Goal: Transaction & Acquisition: Purchase product/service

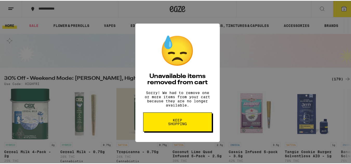
click at [186, 125] on span "Keep Shopping" at bounding box center [177, 121] width 27 height 7
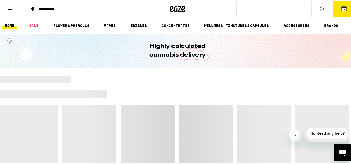
click at [342, 8] on icon at bounding box center [343, 8] width 5 height 5
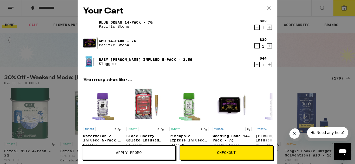
click at [254, 68] on icon "Decrement" at bounding box center [256, 65] width 5 height 6
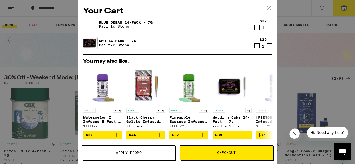
click at [254, 49] on icon "Decrement" at bounding box center [256, 46] width 5 height 6
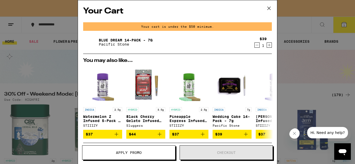
click at [254, 46] on icon "Decrement" at bounding box center [256, 45] width 5 height 6
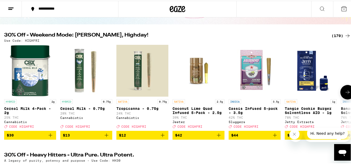
scroll to position [52, 0]
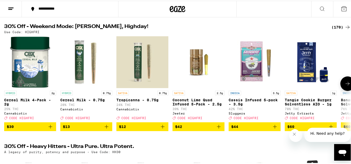
click at [344, 86] on icon at bounding box center [347, 83] width 6 height 6
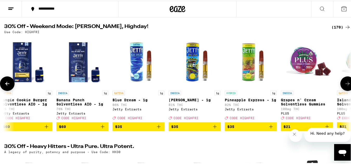
scroll to position [0, 286]
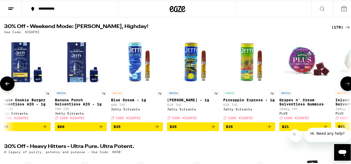
click at [3, 90] on button at bounding box center [7, 83] width 15 height 15
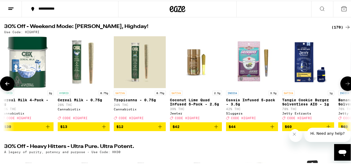
scroll to position [0, 0]
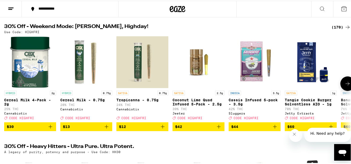
click at [345, 86] on icon at bounding box center [347, 83] width 6 height 6
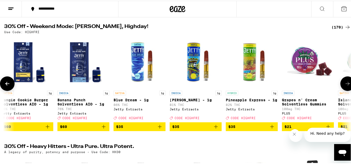
scroll to position [0, 286]
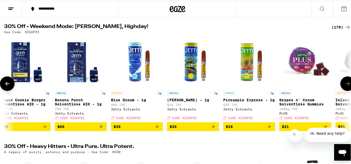
click at [345, 86] on icon at bounding box center [347, 83] width 6 height 6
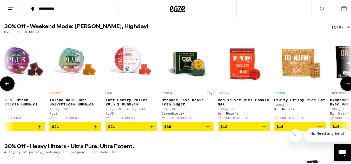
click at [345, 86] on icon at bounding box center [347, 83] width 6 height 6
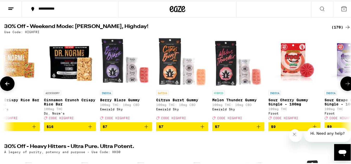
click at [345, 86] on icon at bounding box center [347, 83] width 6 height 6
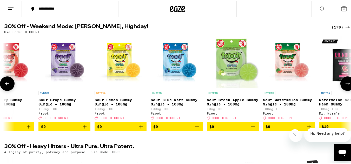
click at [345, 86] on icon at bounding box center [347, 83] width 6 height 6
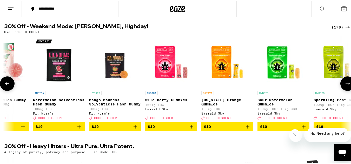
click at [345, 86] on icon at bounding box center [347, 83] width 6 height 6
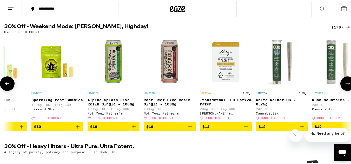
scroll to position [0, 1715]
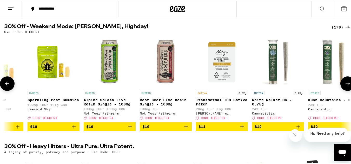
click at [345, 86] on icon at bounding box center [347, 83] width 6 height 6
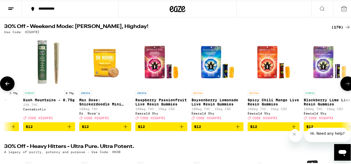
scroll to position [0, 2000]
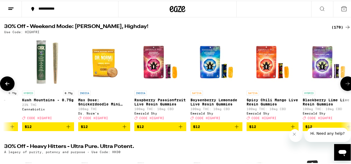
click at [345, 86] on icon at bounding box center [347, 83] width 6 height 6
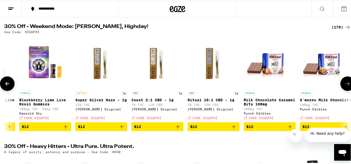
scroll to position [0, 2286]
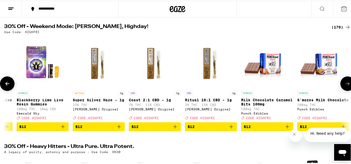
click at [345, 86] on icon at bounding box center [347, 83] width 6 height 6
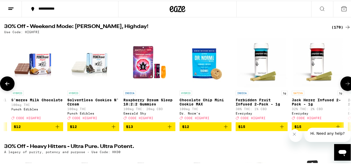
click at [345, 86] on icon at bounding box center [347, 83] width 6 height 6
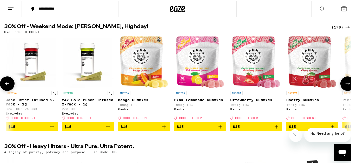
click at [345, 86] on icon at bounding box center [347, 83] width 6 height 6
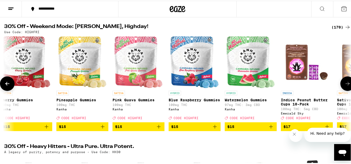
click at [345, 86] on icon at bounding box center [347, 83] width 6 height 6
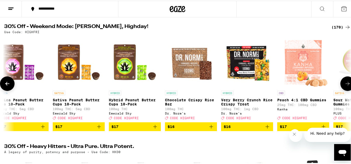
scroll to position [0, 3429]
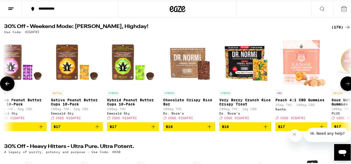
click at [345, 86] on icon at bounding box center [347, 83] width 6 height 6
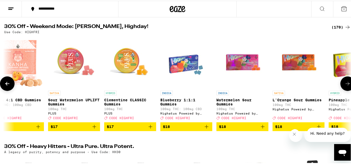
scroll to position [0, 3715]
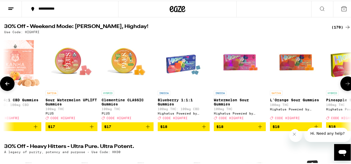
click at [8, 86] on icon at bounding box center [7, 83] width 6 height 6
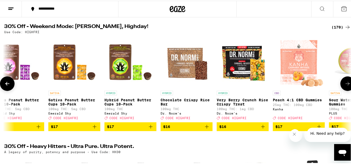
scroll to position [0, 3429]
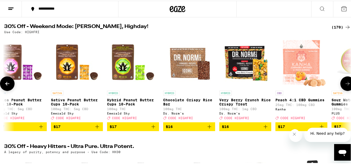
click at [345, 86] on icon at bounding box center [347, 83] width 6 height 6
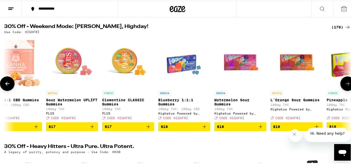
scroll to position [0, 3715]
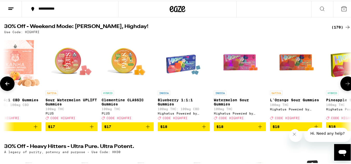
click at [345, 86] on icon at bounding box center [347, 83] width 6 height 6
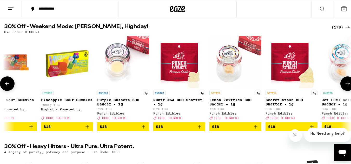
scroll to position [0, 4001]
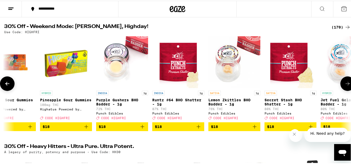
click at [345, 86] on icon at bounding box center [347, 83] width 6 height 6
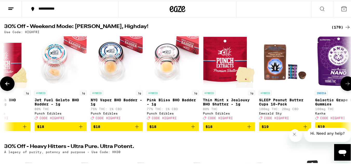
click at [345, 86] on icon at bounding box center [347, 83] width 6 height 6
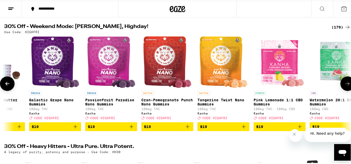
click at [345, 86] on icon at bounding box center [347, 83] width 6 height 6
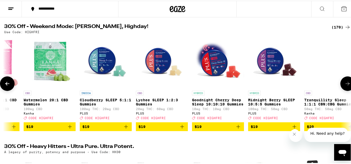
click at [345, 86] on icon at bounding box center [347, 83] width 6 height 6
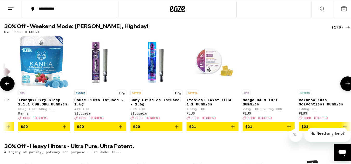
click at [345, 86] on icon at bounding box center [347, 83] width 6 height 6
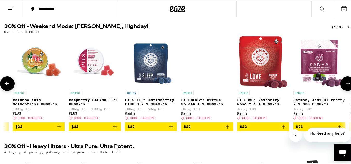
click at [345, 86] on icon at bounding box center [347, 83] width 6 height 6
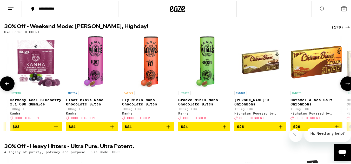
scroll to position [0, 5715]
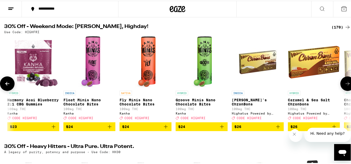
click at [345, 86] on icon at bounding box center [347, 83] width 6 height 6
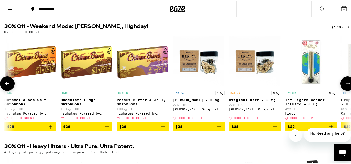
scroll to position [0, 6001]
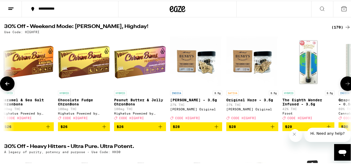
click at [6, 86] on icon at bounding box center [7, 83] width 6 height 6
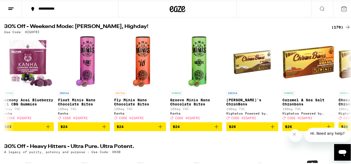
scroll to position [0, 5715]
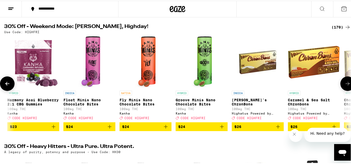
click at [343, 90] on button at bounding box center [347, 83] width 15 height 15
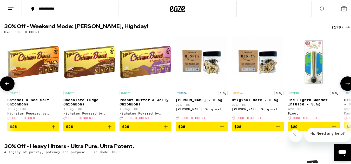
scroll to position [0, 6001]
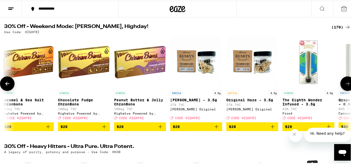
click at [343, 90] on button at bounding box center [347, 83] width 15 height 15
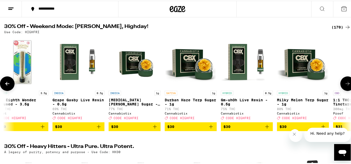
click at [343, 90] on button at bounding box center [347, 83] width 15 height 15
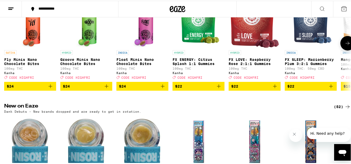
scroll to position [337, 0]
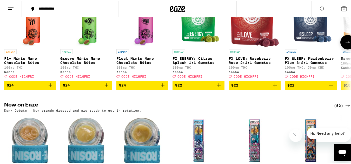
click at [344, 45] on icon at bounding box center [347, 41] width 6 height 6
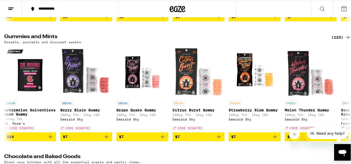
scroll to position [1713, 0]
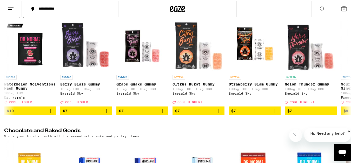
click at [294, 137] on icon "Close message from company" at bounding box center [294, 134] width 4 height 4
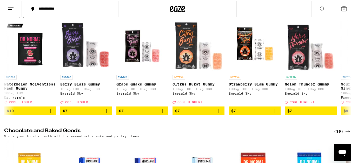
scroll to position [0, 1429]
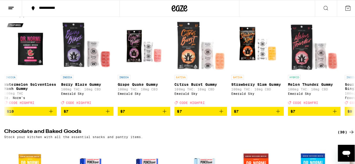
scroll to position [0, 3143]
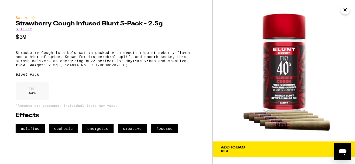
click at [346, 12] on icon "Close" at bounding box center [345, 10] width 6 height 8
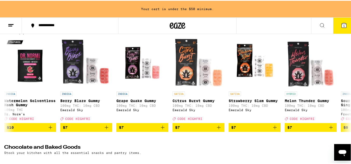
scroll to position [1730, 0]
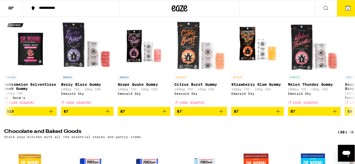
scroll to position [0, 4286]
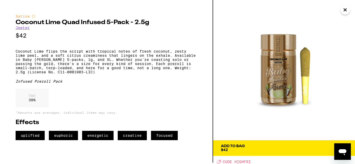
scroll to position [8, 0]
click at [345, 12] on icon "Close" at bounding box center [345, 10] width 6 height 8
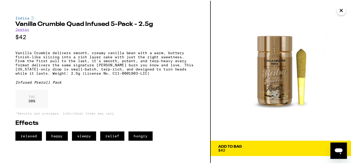
scroll to position [19, 0]
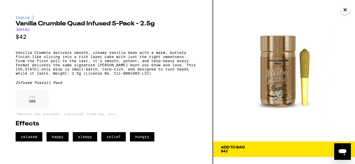
click at [344, 12] on icon "Close" at bounding box center [345, 10] width 6 height 8
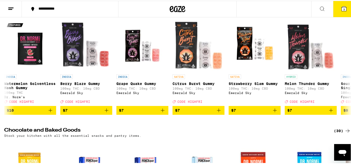
scroll to position [1715, 0]
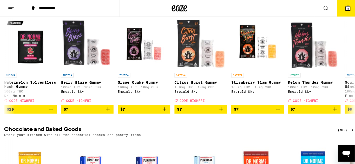
scroll to position [0, 4286]
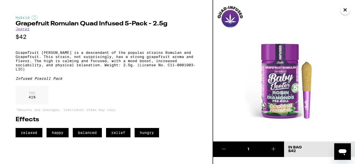
scroll to position [6, 0]
click at [345, 9] on icon "Close" at bounding box center [344, 10] width 3 height 3
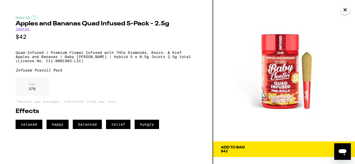
click at [345, 10] on icon "Close" at bounding box center [345, 10] width 6 height 8
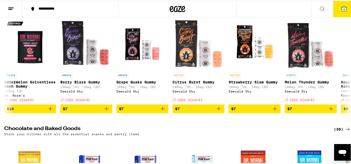
click at [343, 4] on button "4" at bounding box center [344, 8] width 22 height 16
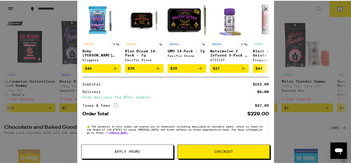
scroll to position [123, 0]
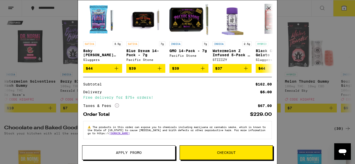
click at [313, 29] on div "Your Cart Grapefruit Romulan Quad Infused 5-Pack - 2.5g [PERSON_NAME] $42 1 Coc…" at bounding box center [177, 82] width 355 height 164
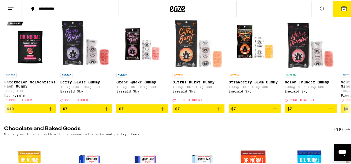
scroll to position [0, 3429]
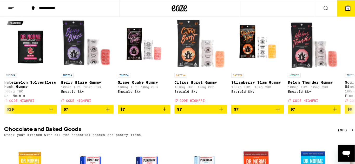
scroll to position [0, 2858]
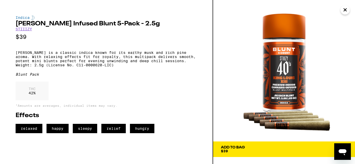
click at [346, 9] on icon "Close" at bounding box center [345, 10] width 6 height 8
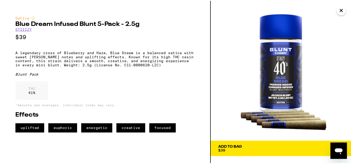
scroll to position [22, 0]
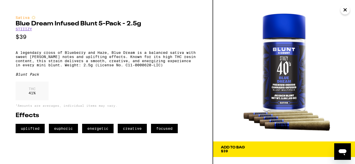
click at [345, 11] on icon "Close" at bounding box center [345, 10] width 6 height 8
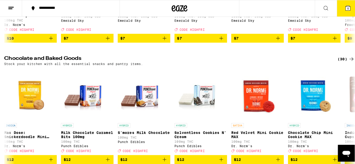
scroll to position [1792, 0]
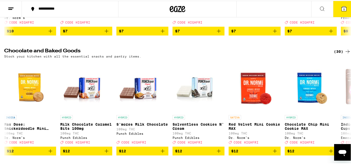
click at [341, 6] on icon at bounding box center [344, 8] width 6 height 6
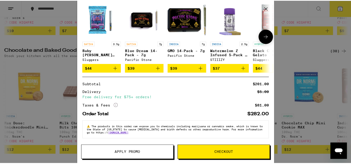
scroll to position [142, 0]
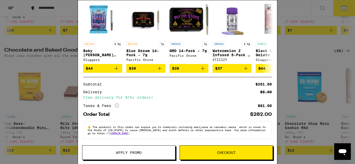
click at [270, 9] on icon at bounding box center [269, 8] width 8 height 8
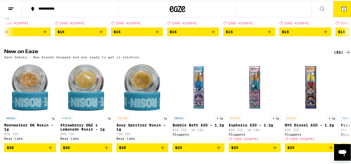
scroll to position [339, 0]
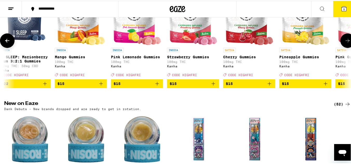
click at [344, 43] on icon at bounding box center [347, 40] width 6 height 6
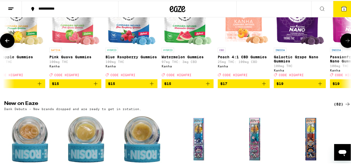
click at [344, 43] on icon at bounding box center [347, 40] width 6 height 6
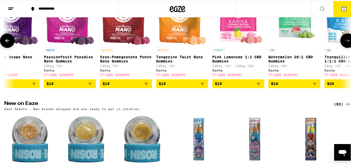
click at [344, 43] on icon at bounding box center [347, 40] width 6 height 6
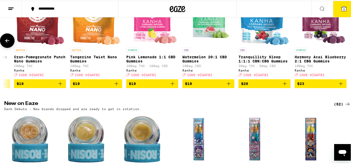
scroll to position [0, 947]
click at [344, 47] on div at bounding box center [347, 40] width 15 height 15
click at [7, 43] on icon at bounding box center [7, 40] width 6 height 6
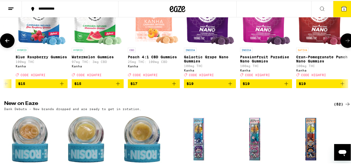
click at [7, 43] on icon at bounding box center [7, 40] width 6 height 6
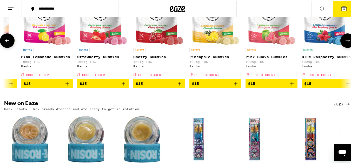
click at [7, 43] on icon at bounding box center [7, 40] width 6 height 6
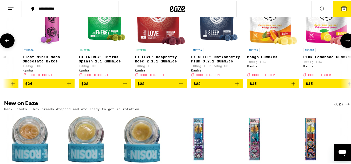
scroll to position [0, 90]
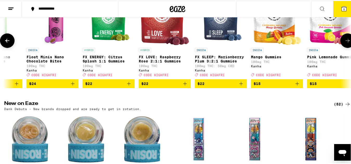
click at [7, 43] on icon at bounding box center [7, 40] width 6 height 6
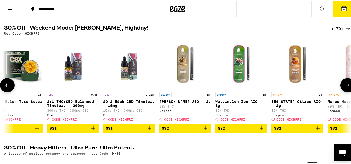
scroll to position [52, 0]
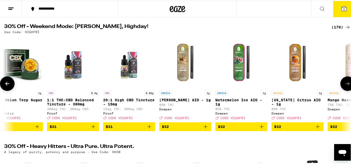
click at [345, 86] on icon at bounding box center [347, 83] width 6 height 6
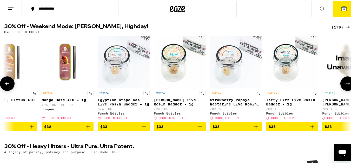
click at [345, 86] on icon at bounding box center [347, 83] width 6 height 6
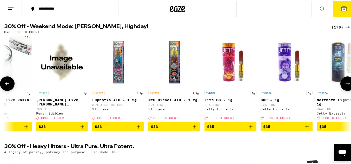
click at [345, 86] on icon at bounding box center [347, 83] width 6 height 6
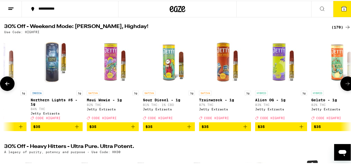
click at [345, 86] on icon at bounding box center [347, 83] width 6 height 6
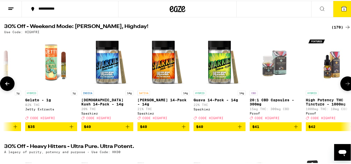
click at [345, 86] on icon at bounding box center [347, 83] width 6 height 6
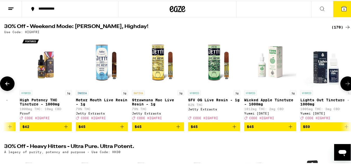
click at [345, 86] on icon at bounding box center [347, 83] width 6 height 6
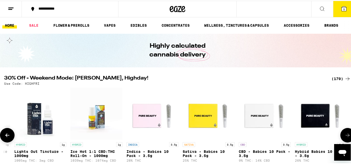
scroll to position [0, 0]
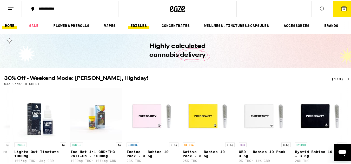
click at [149, 23] on link "EDIBLES" at bounding box center [139, 25] width 22 height 6
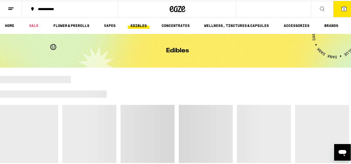
click at [149, 26] on link "EDIBLES" at bounding box center [139, 25] width 22 height 6
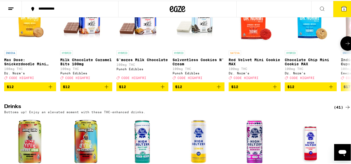
scroll to position [218, 0]
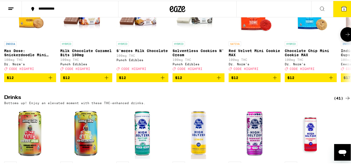
click at [347, 41] on button at bounding box center [347, 33] width 15 height 15
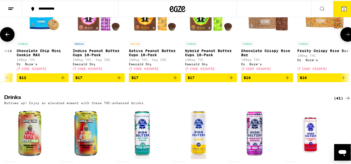
scroll to position [0, 286]
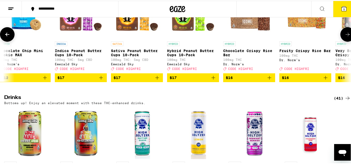
click at [346, 41] on button at bounding box center [347, 33] width 15 height 15
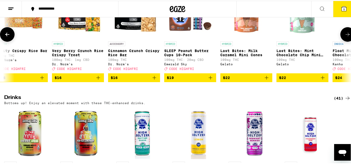
scroll to position [0, 572]
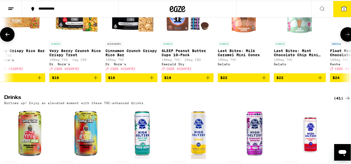
click at [346, 41] on button at bounding box center [347, 33] width 15 height 15
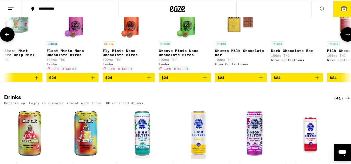
scroll to position [0, 857]
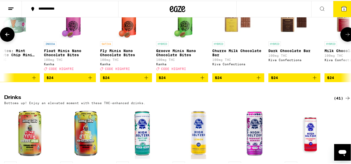
click at [346, 41] on button at bounding box center [347, 33] width 15 height 15
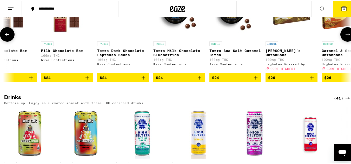
scroll to position [0, 1143]
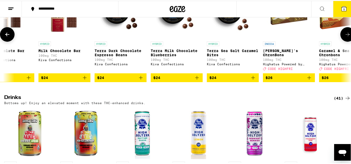
click at [346, 41] on button at bounding box center [347, 33] width 15 height 15
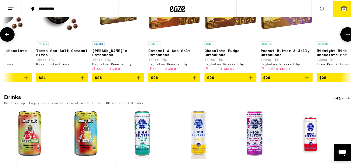
scroll to position [0, 1340]
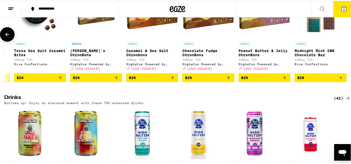
click at [6, 37] on icon at bounding box center [7, 34] width 6 height 6
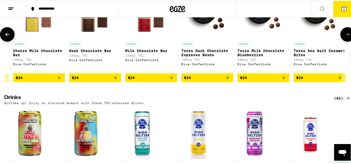
scroll to position [0, 1054]
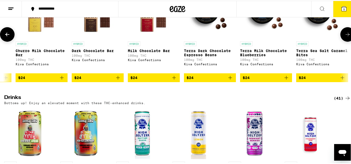
click at [6, 37] on icon at bounding box center [7, 34] width 6 height 6
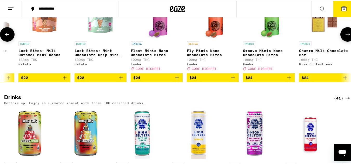
scroll to position [0, 768]
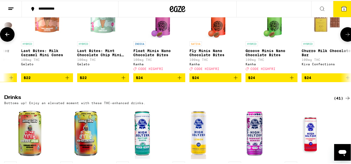
click at [6, 37] on icon at bounding box center [7, 34] width 6 height 6
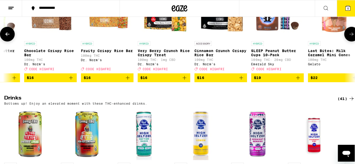
scroll to position [0, 482]
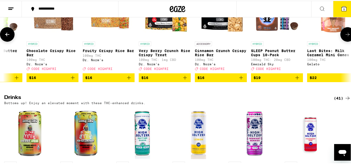
click at [72, 79] on icon "Add to bag" at bounding box center [73, 77] width 4 height 4
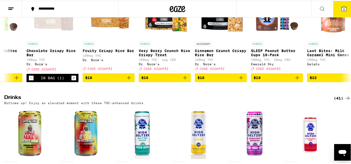
click at [343, 7] on span "6" at bounding box center [344, 8] width 2 height 3
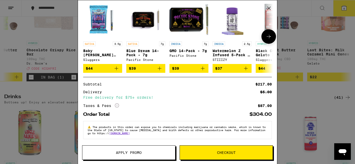
scroll to position [161, 0]
click at [227, 155] on button "Checkout" at bounding box center [225, 153] width 93 height 15
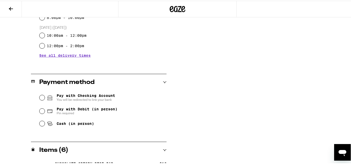
scroll to position [208, 0]
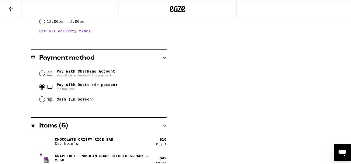
click at [41, 89] on input "Pay with Debit (in person) Pin required" at bounding box center [41, 86] width 5 height 5
radio input "true"
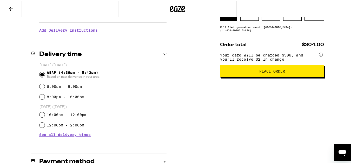
scroll to position [78, 0]
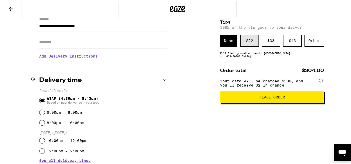
click at [248, 46] on div "$ 22" at bounding box center [249, 40] width 18 height 12
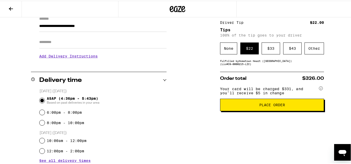
click at [269, 106] on span "Place Order" at bounding box center [272, 105] width 26 height 4
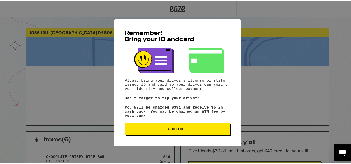
click at [190, 130] on span "Continue" at bounding box center [177, 129] width 97 height 4
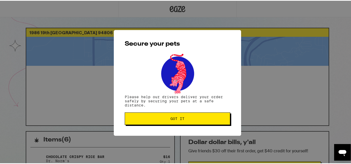
click at [214, 119] on span "Got it" at bounding box center [177, 118] width 97 height 4
